Goal: Transaction & Acquisition: Purchase product/service

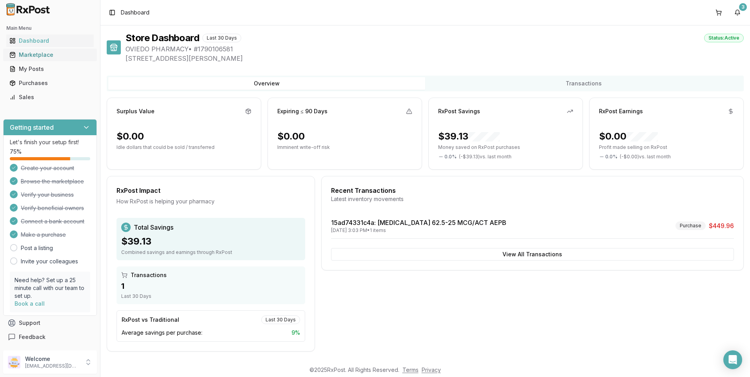
click at [35, 55] on div "Marketplace" at bounding box center [49, 55] width 81 height 8
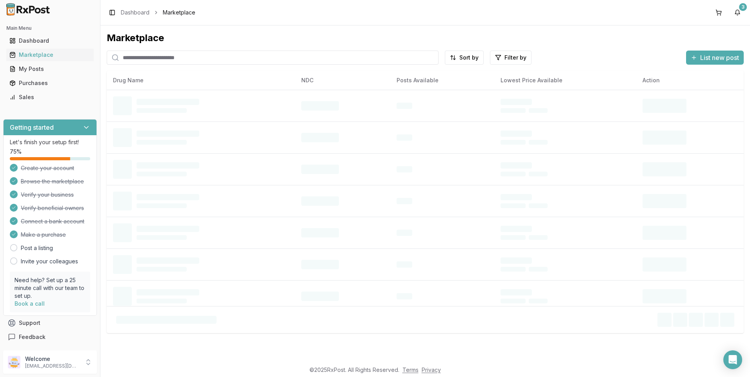
click at [154, 56] on input "search" at bounding box center [273, 58] width 332 height 14
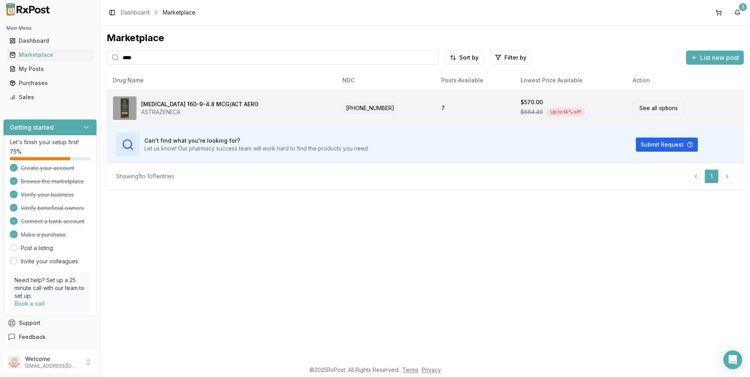
type input "****"
click at [651, 109] on link "See all options" at bounding box center [659, 108] width 52 height 14
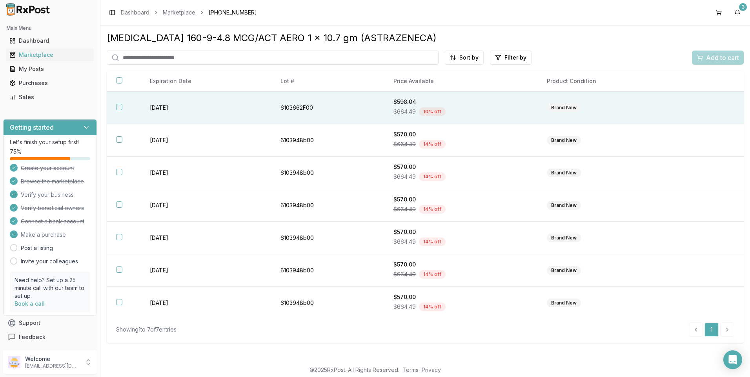
click at [119, 109] on button "button" at bounding box center [119, 107] width 6 height 6
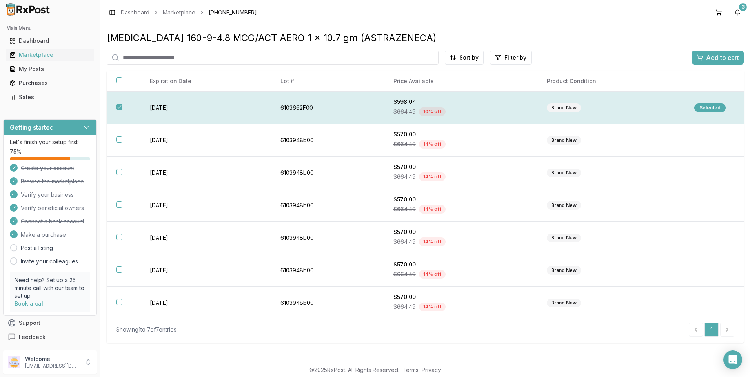
click at [119, 109] on button "button" at bounding box center [119, 107] width 6 height 6
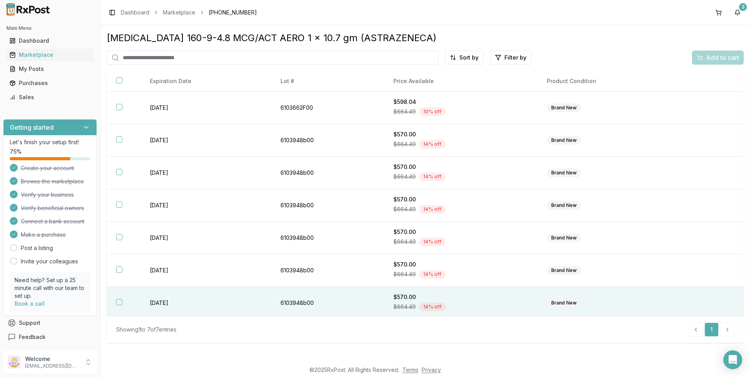
click at [116, 307] on th at bounding box center [124, 303] width 34 height 33
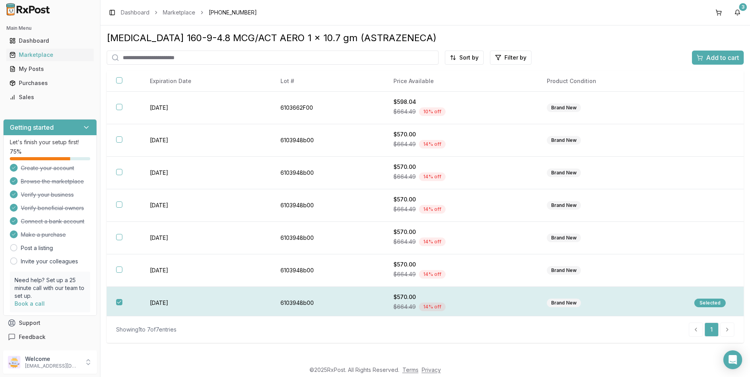
click at [700, 302] on div "Selected" at bounding box center [710, 303] width 31 height 9
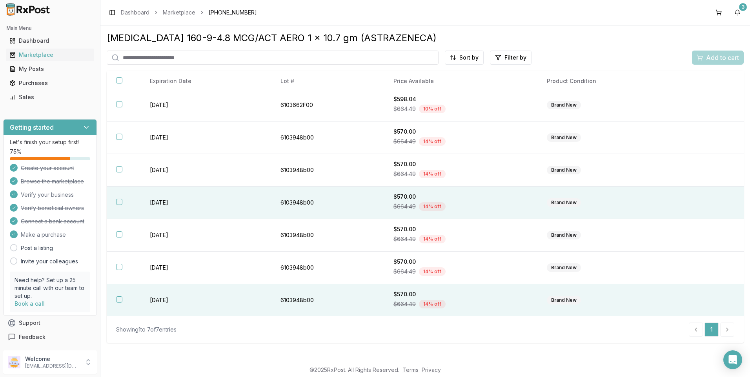
scroll to position [3, 0]
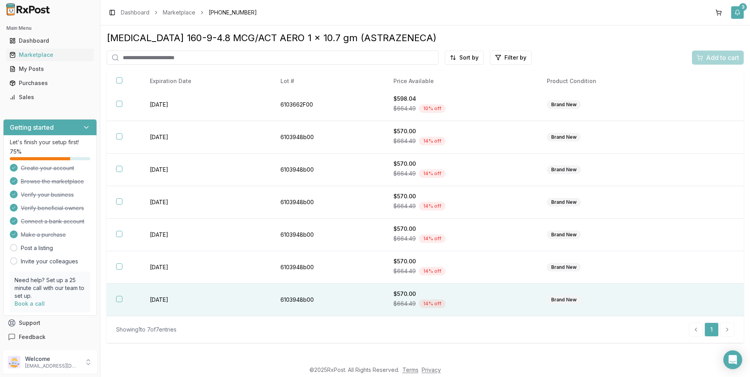
click at [740, 14] on button "3" at bounding box center [737, 12] width 13 height 13
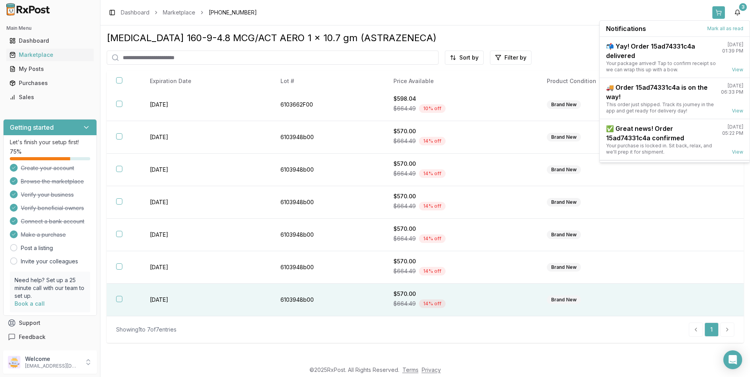
click at [716, 13] on button at bounding box center [719, 12] width 13 height 13
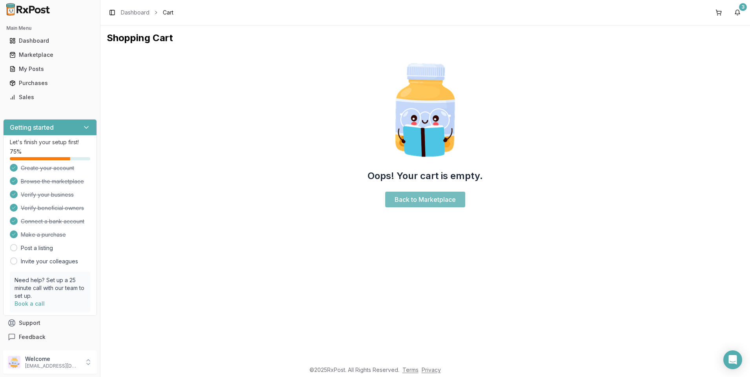
click at [411, 199] on link "Back to Marketplace" at bounding box center [425, 200] width 80 height 16
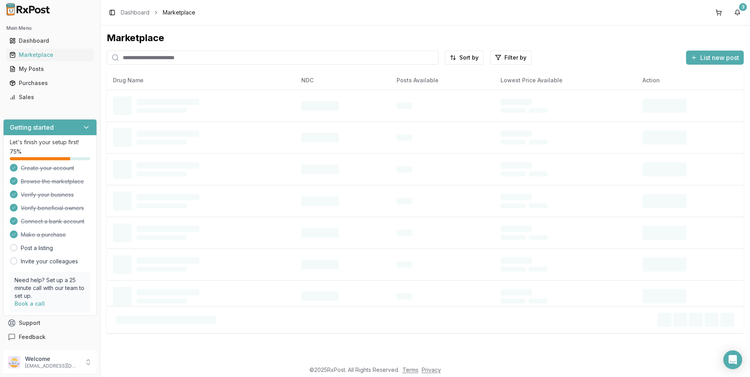
click at [147, 54] on input "search" at bounding box center [273, 58] width 332 height 14
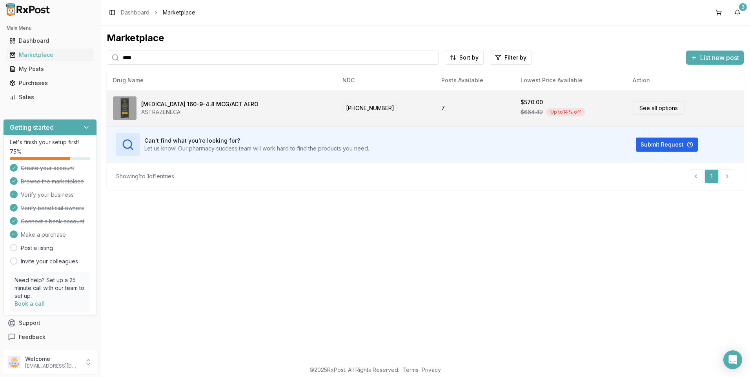
type input "****"
click at [661, 106] on link "See all options" at bounding box center [659, 108] width 52 height 14
